Goal: Find specific page/section: Find specific page/section

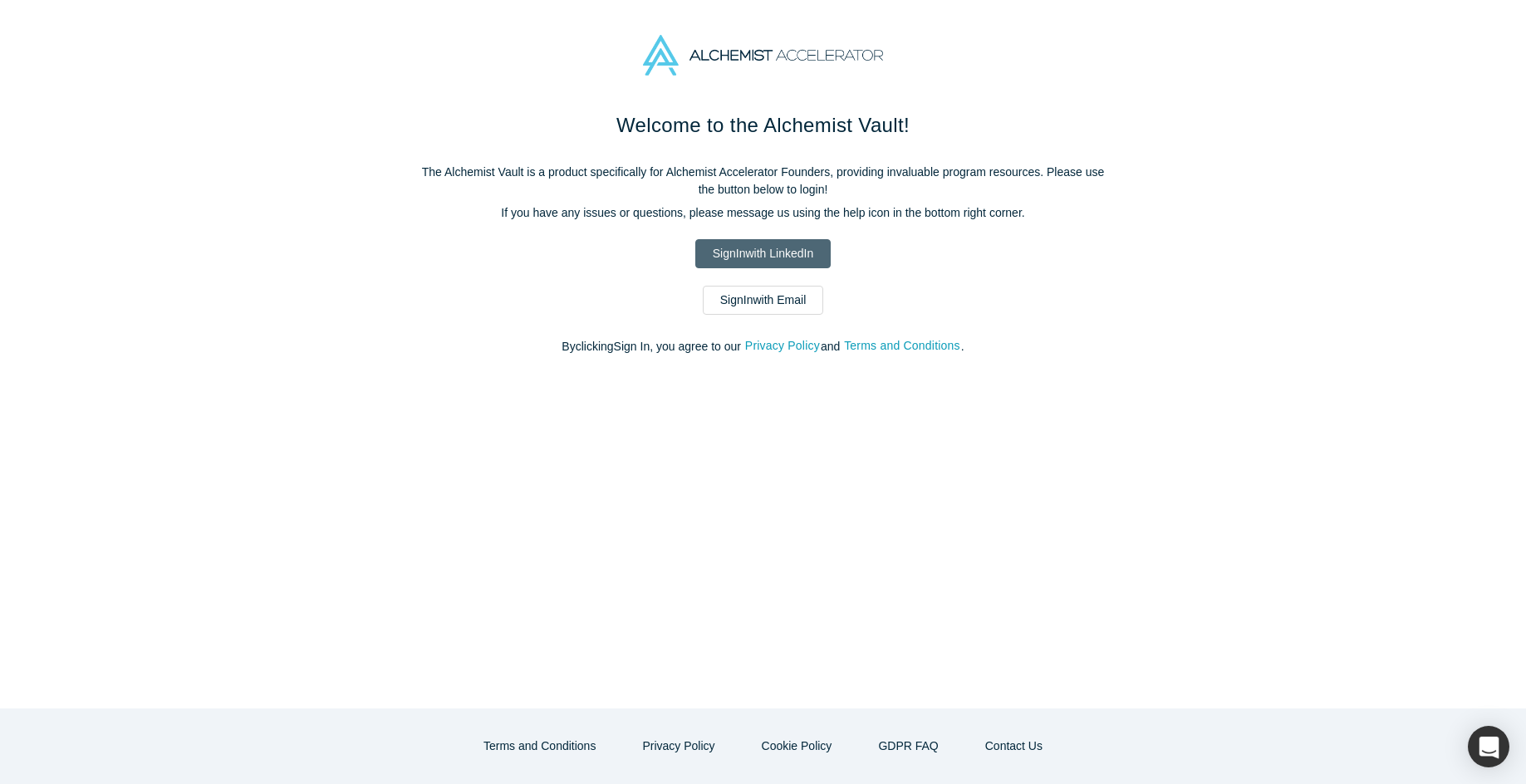
click at [739, 256] on link "Sign In with LinkedIn" at bounding box center [763, 254] width 136 height 29
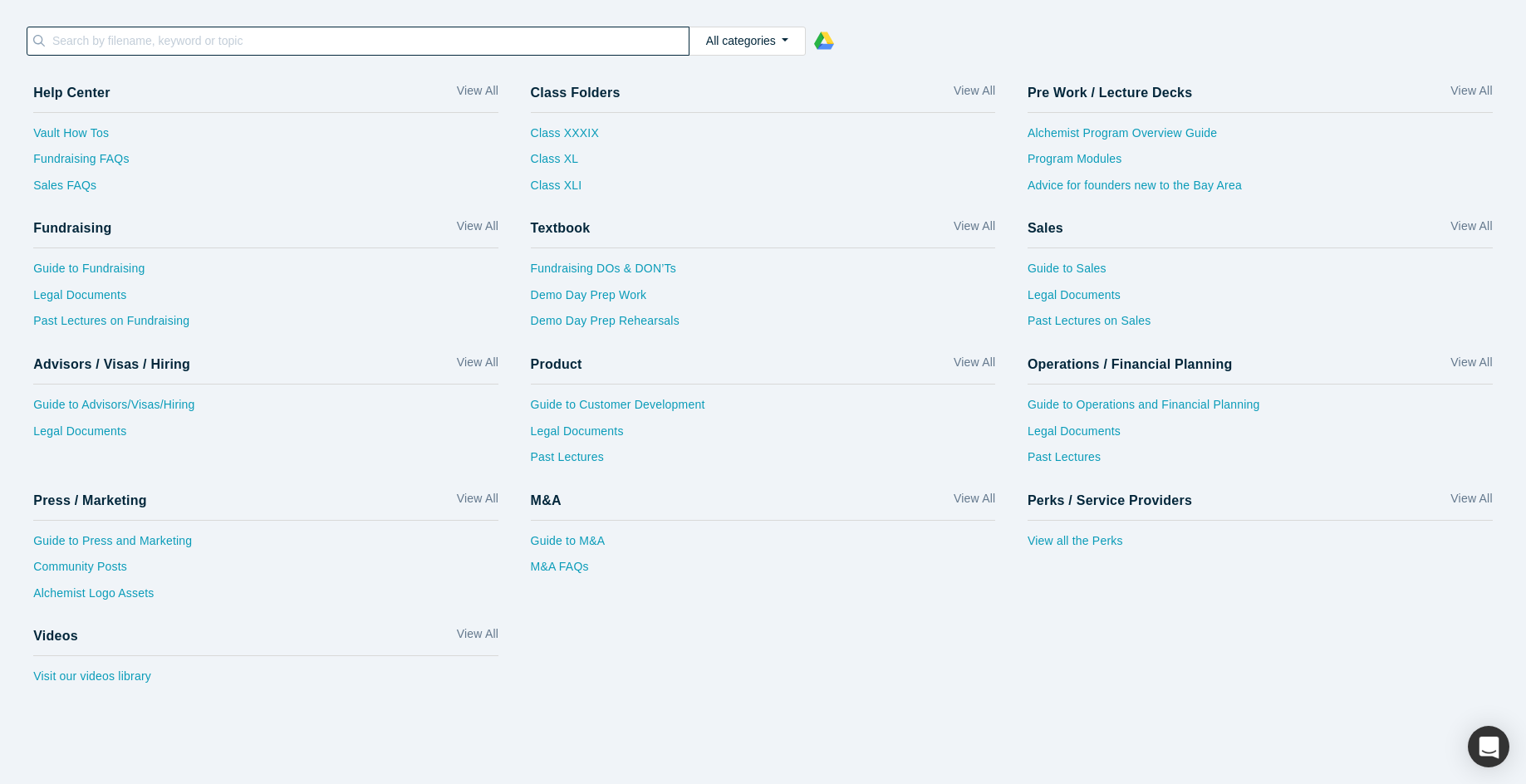
click at [274, 39] on input at bounding box center [369, 40] width 638 height 21
paste input "Singari Seshadri"
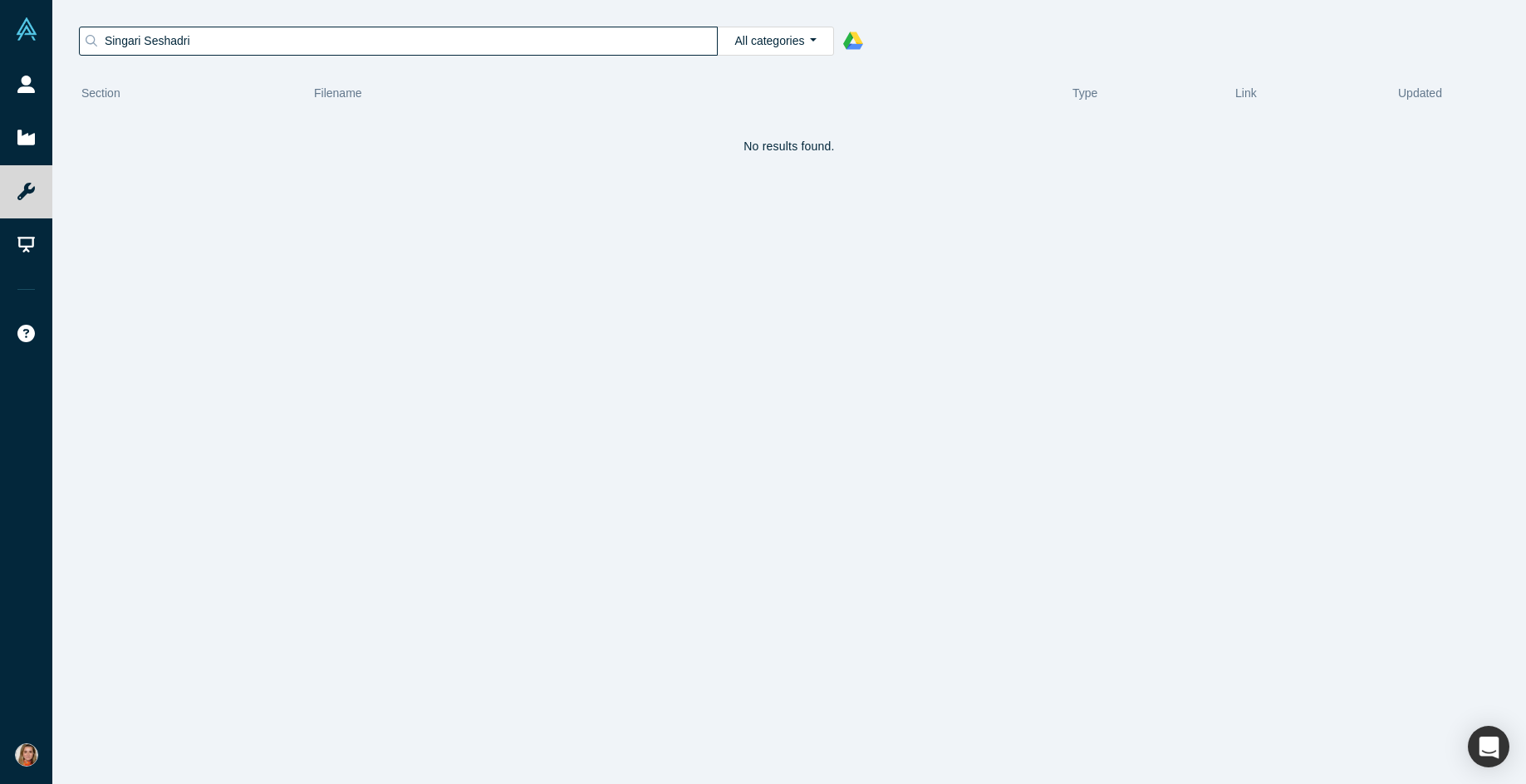
type input "Singari Seshadri"
click at [794, 46] on button "All categories" at bounding box center [775, 41] width 117 height 29
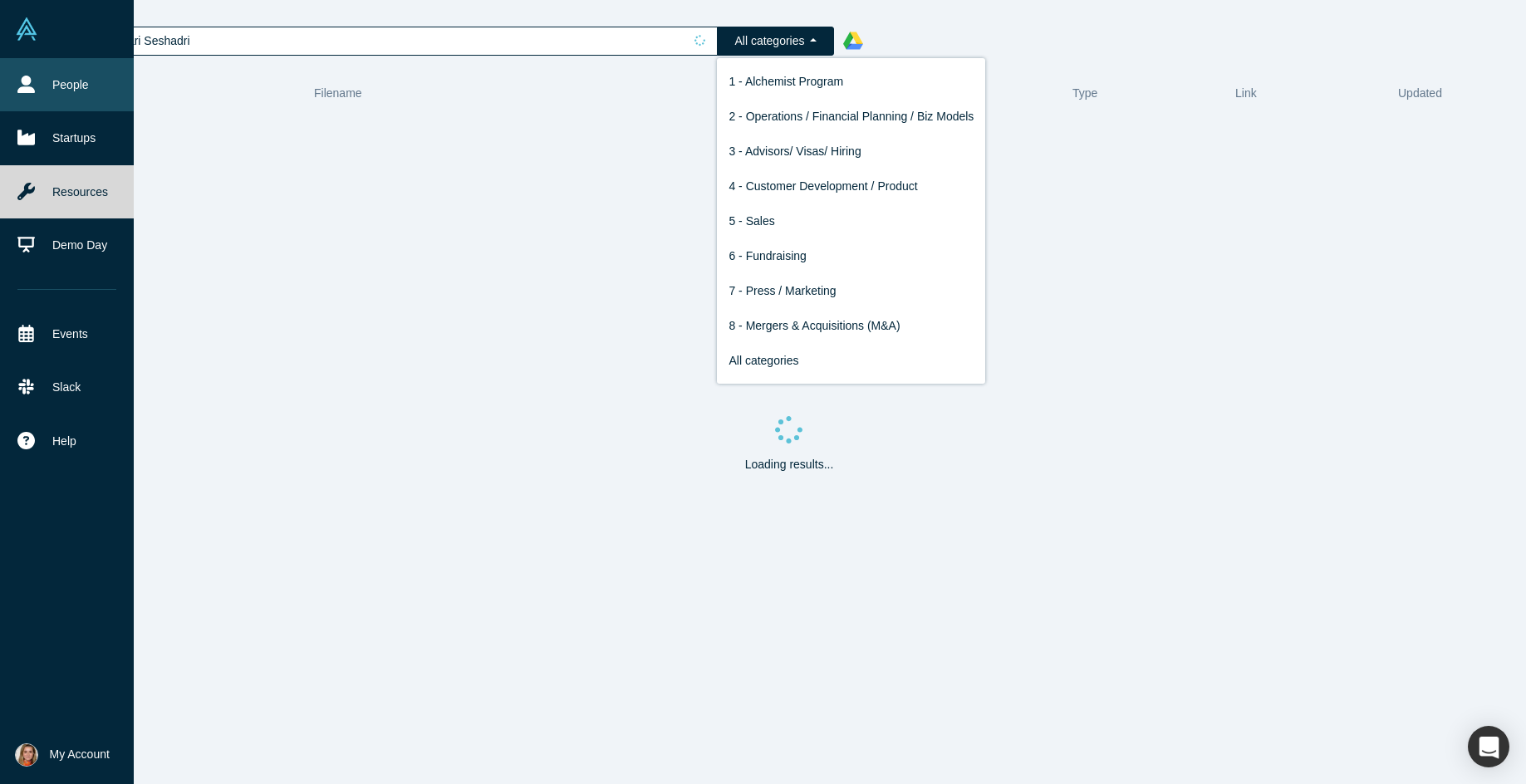
click at [39, 89] on link "People" at bounding box center [67, 85] width 134 height 53
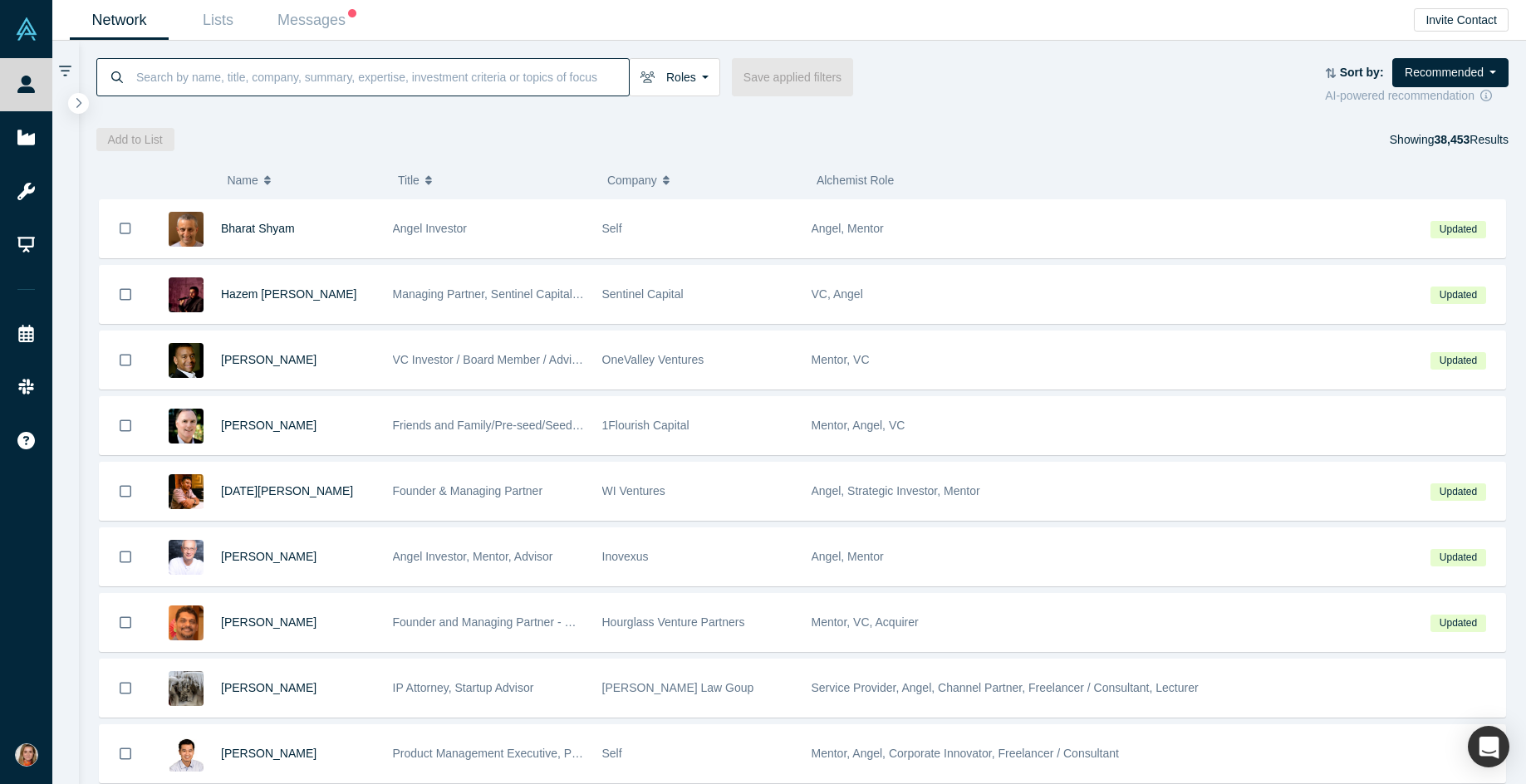
click at [206, 84] on input at bounding box center [382, 76] width 495 height 39
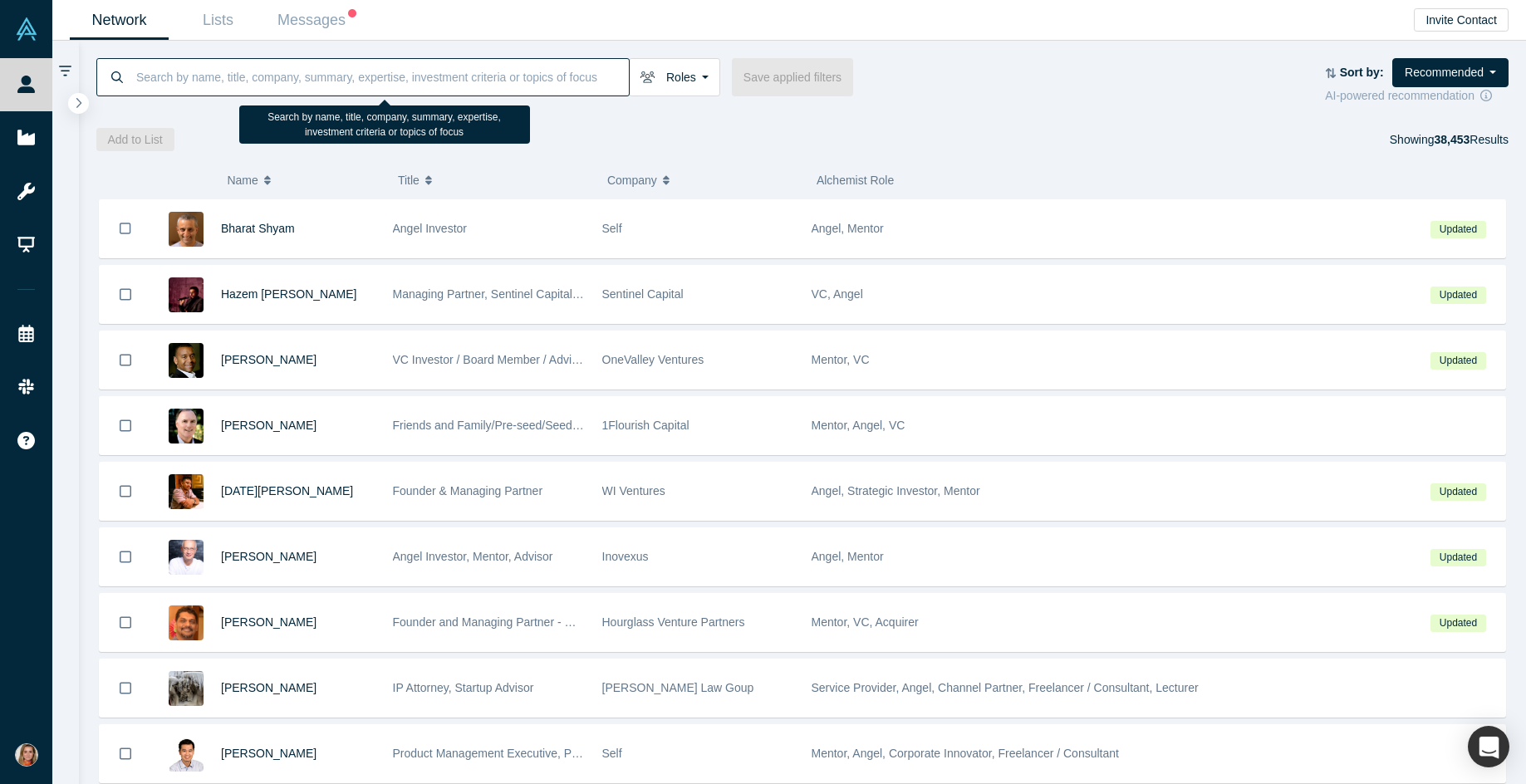
paste input "Singari Seshadri"
type input "Singari Seshadri"
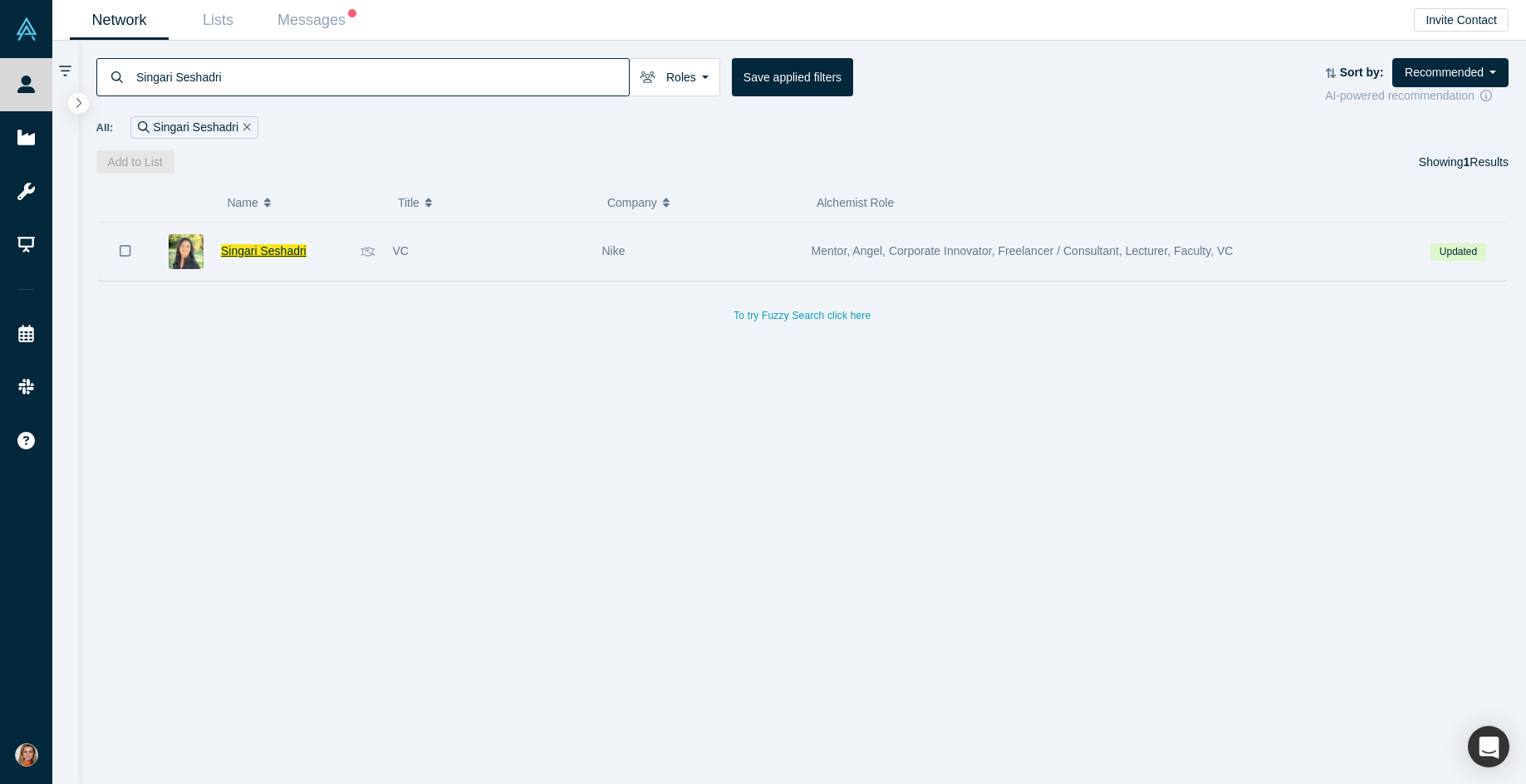
click at [269, 252] on span "Singari Seshadri" at bounding box center [264, 250] width 86 height 13
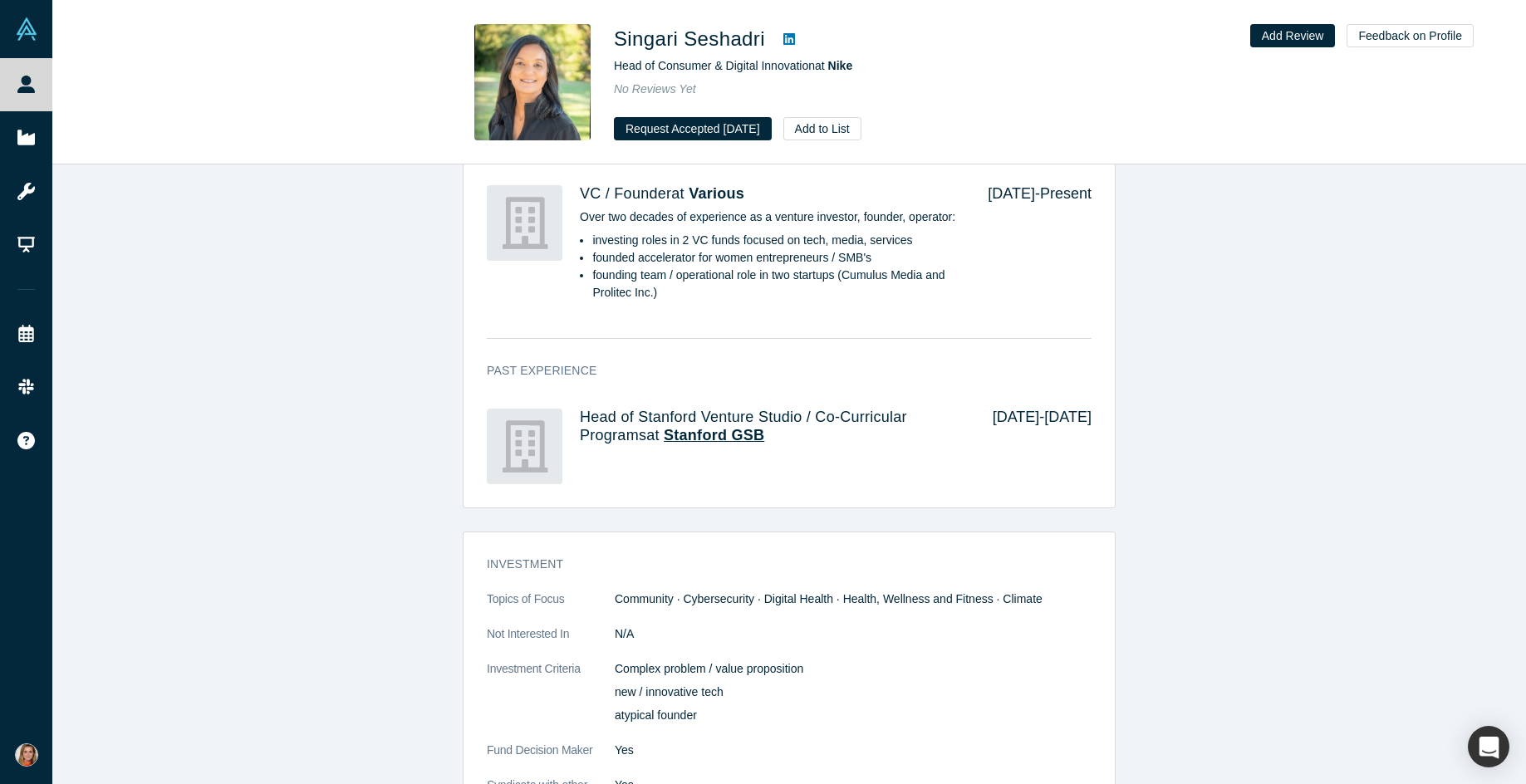
scroll to position [1370, 0]
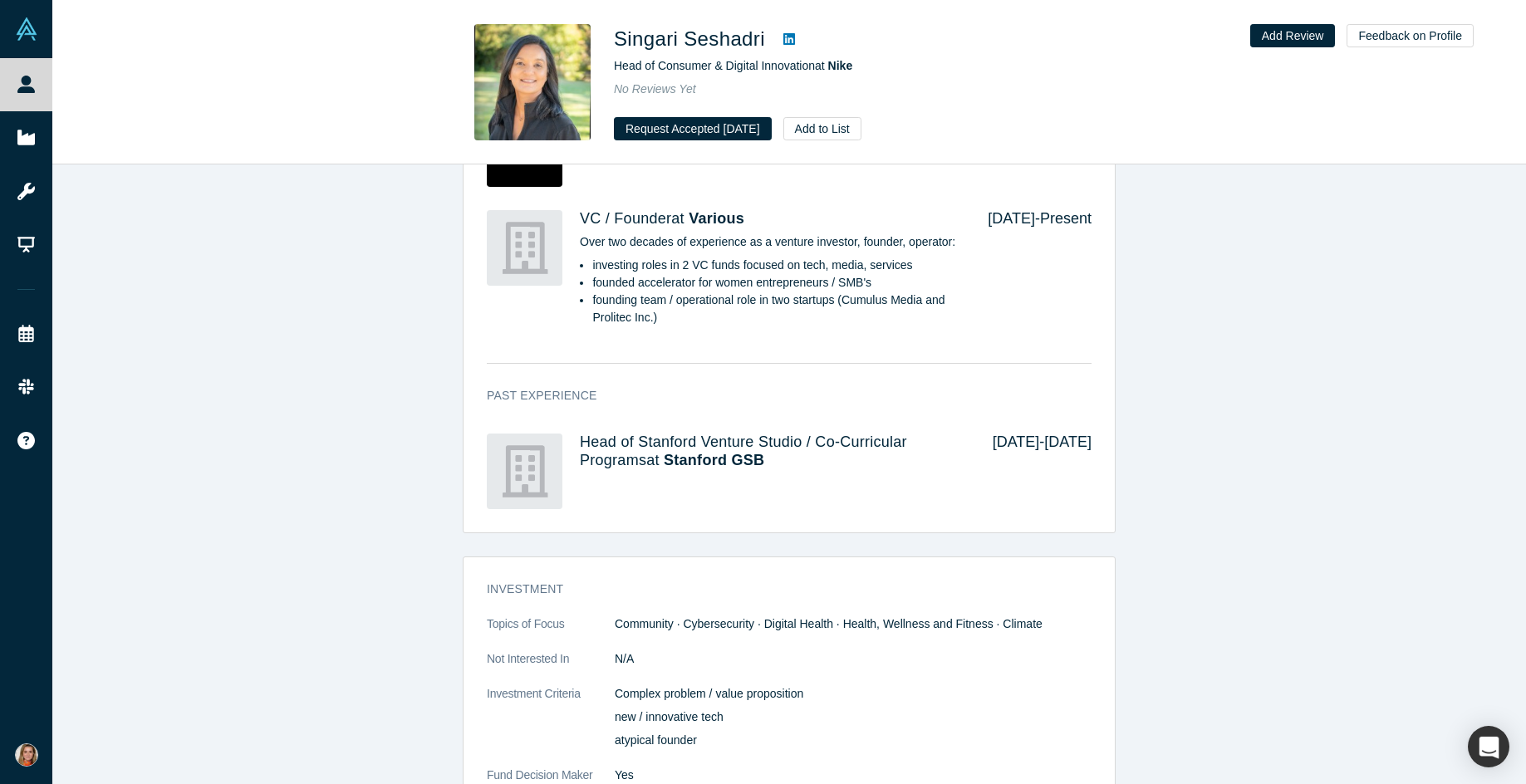
click at [793, 37] on icon at bounding box center [789, 40] width 12 height 12
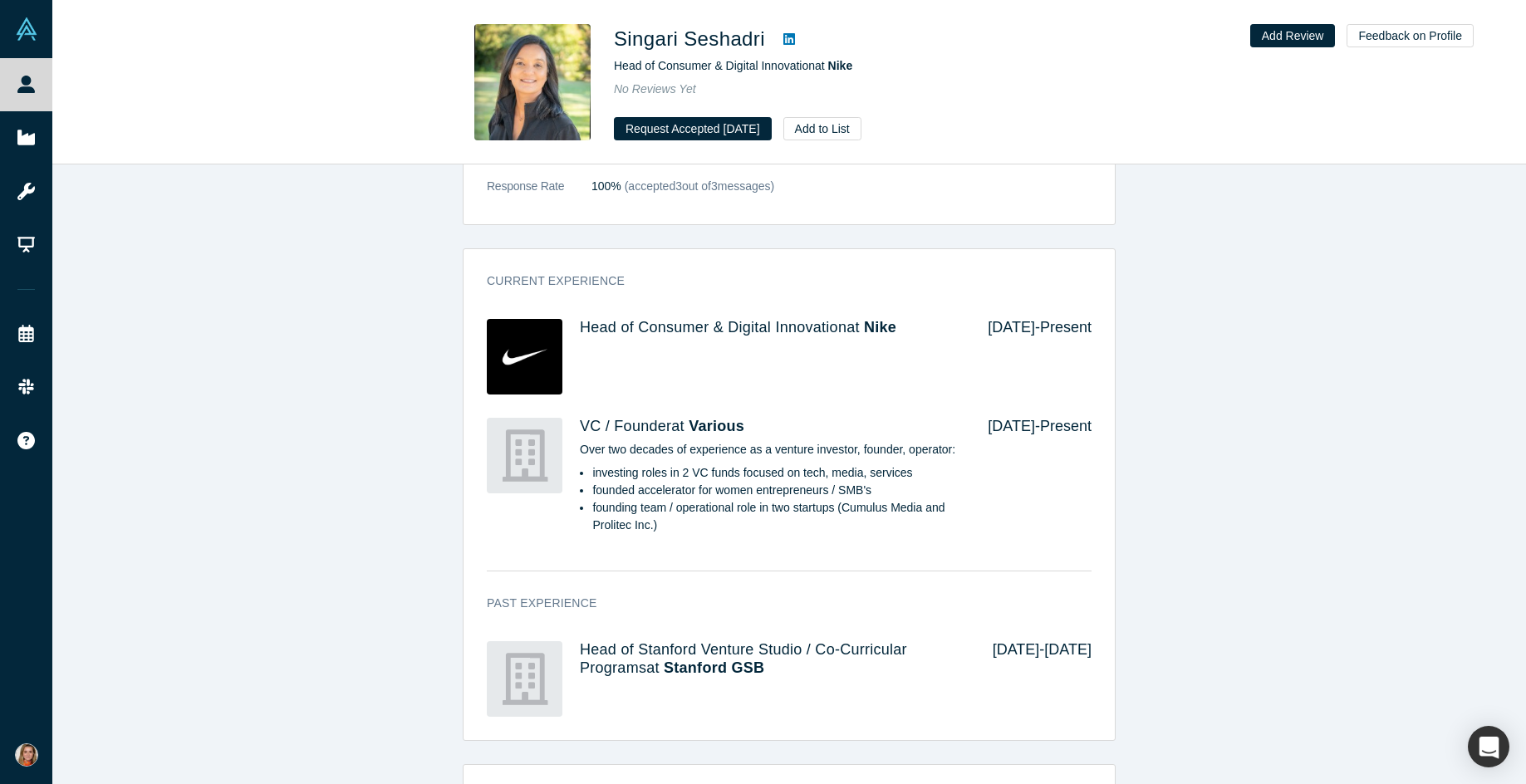
scroll to position [1139, 0]
